Goal: Information Seeking & Learning: Learn about a topic

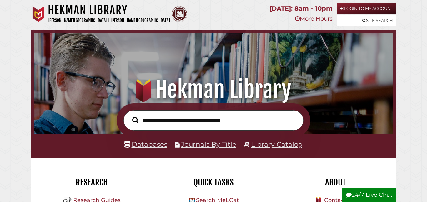
scroll to position [119, 356]
type input "**********"
click at [129, 115] on button "Search" at bounding box center [135, 120] width 12 height 10
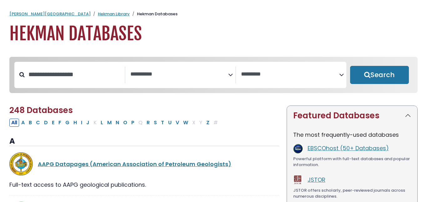
select select "Database Subject Filter"
select select "Database Vendors Filter"
click at [53, 124] on button "E" at bounding box center [53, 123] width 6 height 8
select select "Database Subject Filter"
select select "Database Vendors Filter"
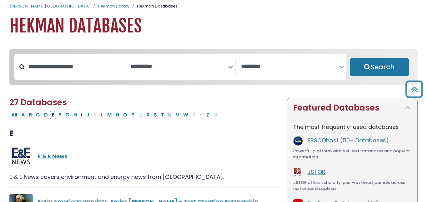
scroll to position [1, 0]
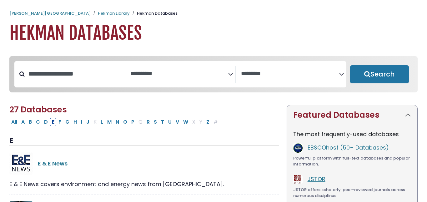
click at [161, 74] on textarea "Search" at bounding box center [179, 74] width 98 height 7
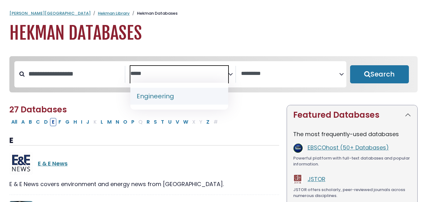
type textarea "*****"
select select "*****"
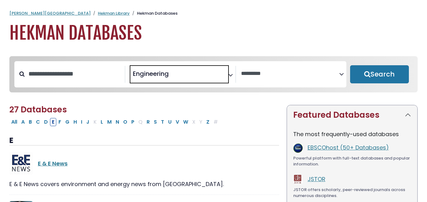
scroll to position [114, 0]
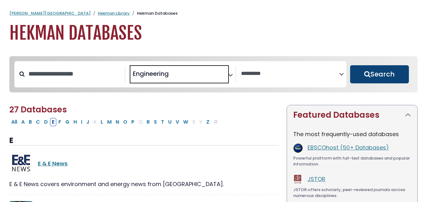
click at [377, 76] on button "Search" at bounding box center [379, 74] width 59 height 18
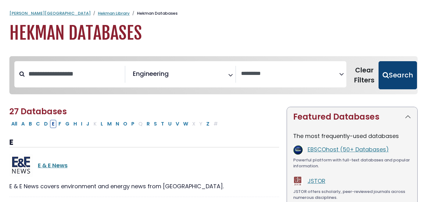
select select "Database Vendors Filter"
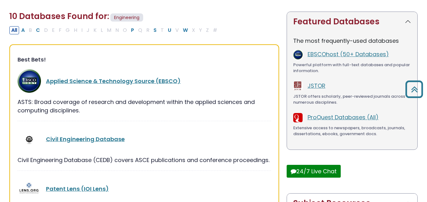
scroll to position [95, 0]
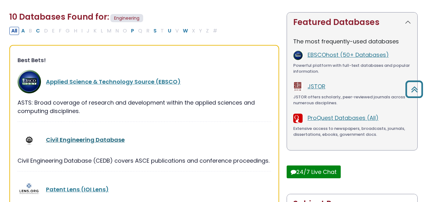
click at [109, 138] on link "Civil Engineering Database" at bounding box center [85, 140] width 79 height 8
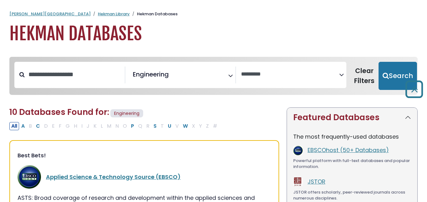
select select "Database Vendors Filter"
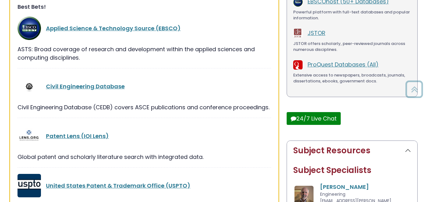
scroll to position [151, 0]
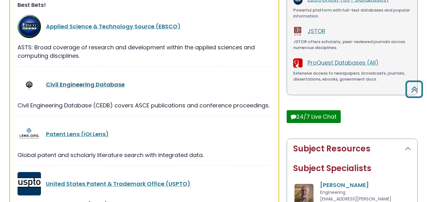
click at [106, 85] on link "Civil Engineering Database" at bounding box center [85, 85] width 79 height 8
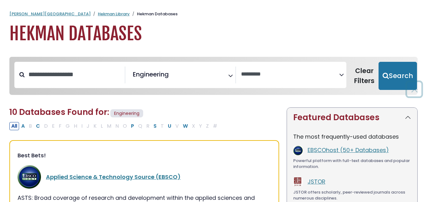
select select "Database Vendors Filter"
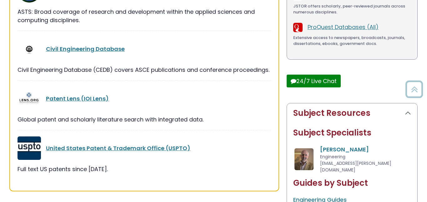
scroll to position [190, 0]
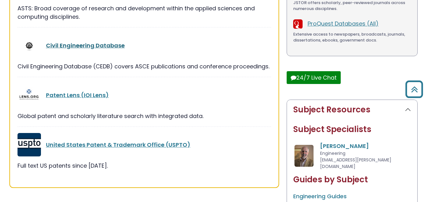
click at [90, 44] on link "Civil Engineering Database" at bounding box center [85, 46] width 79 height 8
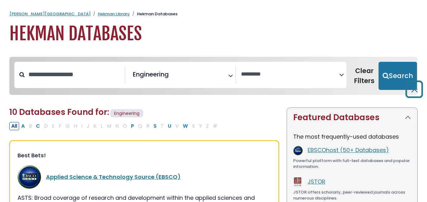
select select "Database Vendors Filter"
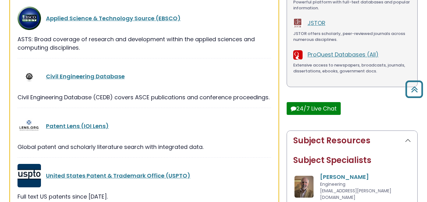
scroll to position [158, 0]
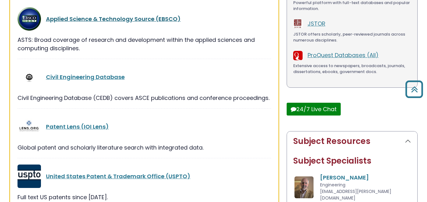
click at [103, 18] on link "Applied Science & Technology Source (EBSCO)" at bounding box center [113, 19] width 135 height 8
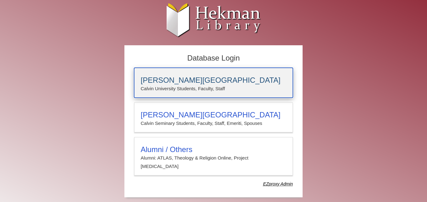
click at [195, 84] on h3 "[PERSON_NAME][GEOGRAPHIC_DATA]" at bounding box center [214, 80] width 146 height 9
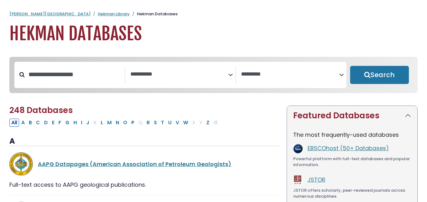
select select "Database Subject Filter"
select select "Database Vendors Filter"
click at [198, 77] on textarea "Search" at bounding box center [179, 74] width 98 height 7
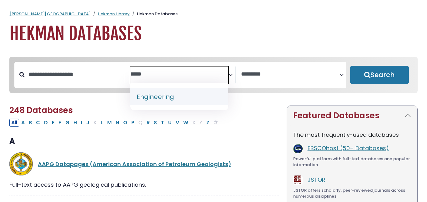
type textarea "*****"
select select "*****"
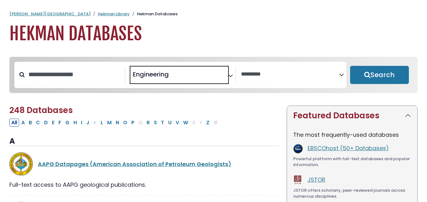
scroll to position [114, 0]
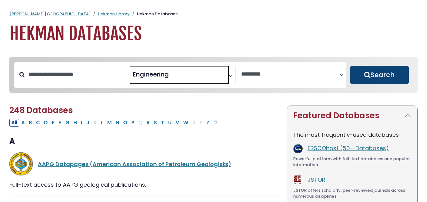
click at [377, 80] on button "Search" at bounding box center [379, 75] width 59 height 18
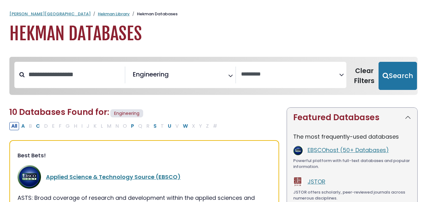
select select "Database Vendors Filter"
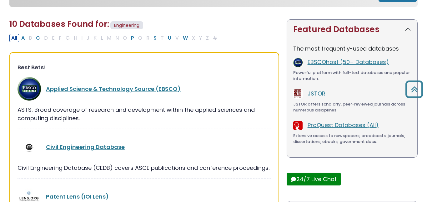
scroll to position [171, 0]
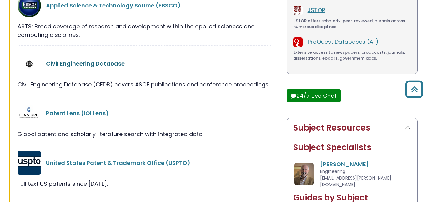
click at [92, 63] on link "Civil Engineering Database" at bounding box center [85, 64] width 79 height 8
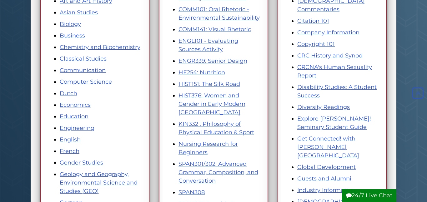
scroll to position [143, 0]
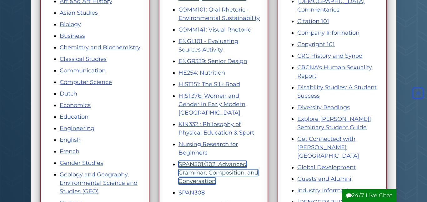
click at [222, 163] on link "SPAN301/302: Advanced Grammar, Composition, and Conversation" at bounding box center [218, 173] width 80 height 24
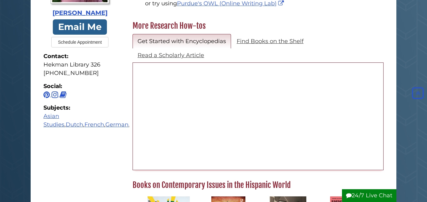
scroll to position [179, 0]
